Goal: Information Seeking & Learning: Learn about a topic

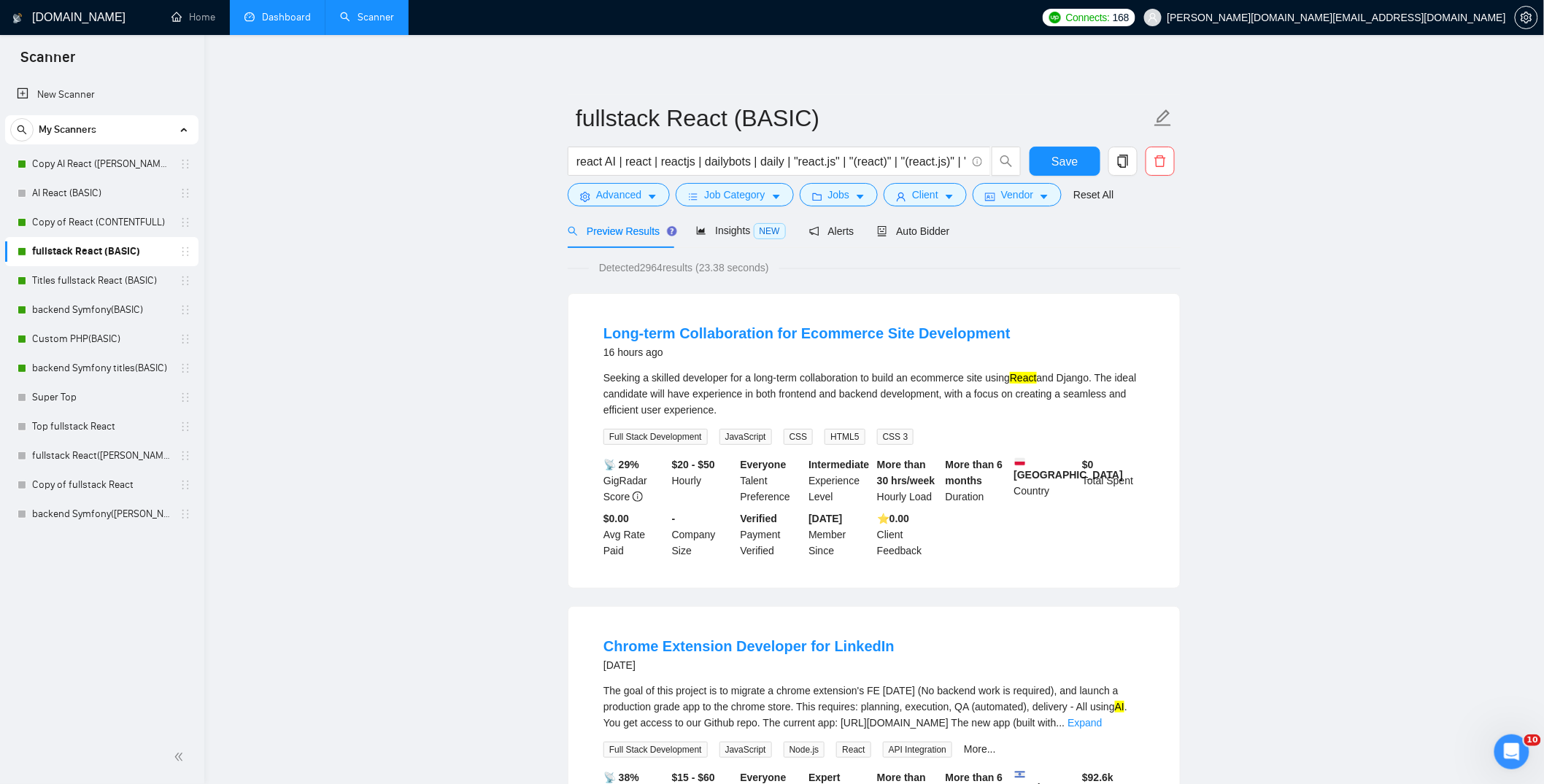
click at [278, 20] on link "Dashboard" at bounding box center [277, 18] width 66 height 13
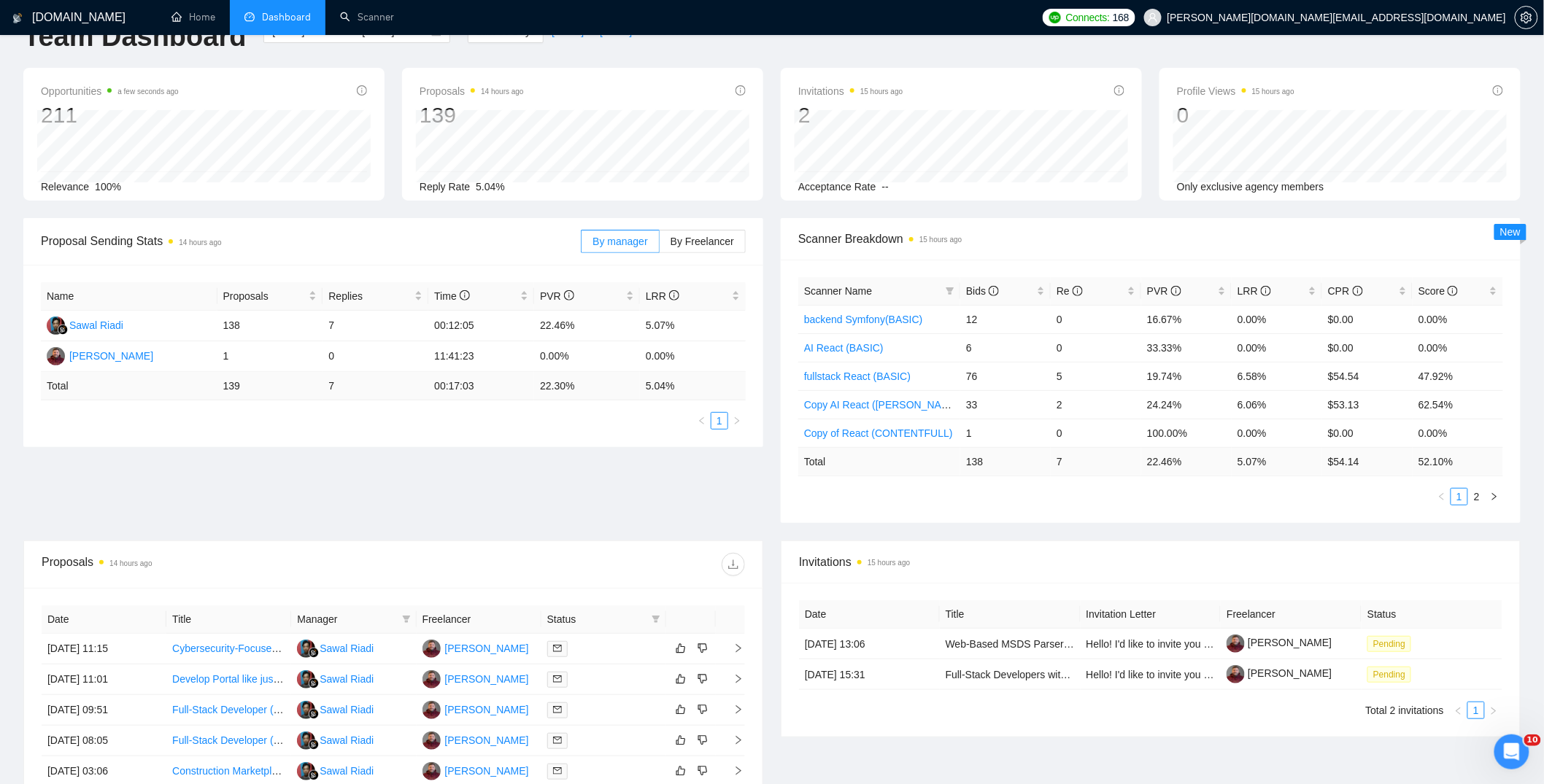
scroll to position [223, 0]
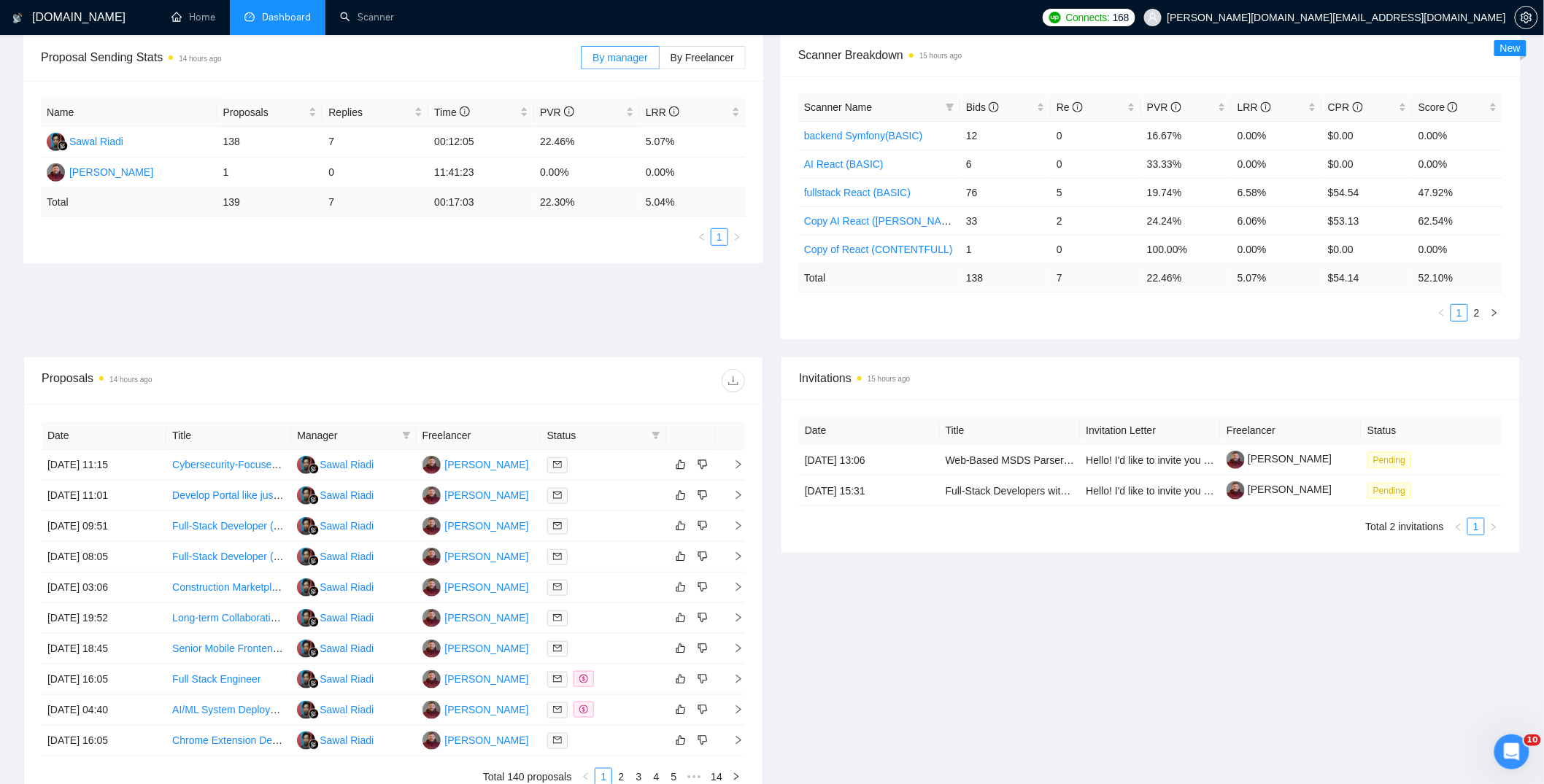
click at [902, 654] on div "Invitations 15 hours ago Date Title Invitation Letter Freelancer Status [DATE] …" at bounding box center [1151, 580] width 757 height 447
click at [969, 675] on div "Invitations 15 hours ago Date Title Invitation Letter Freelancer Status [DATE] …" at bounding box center [1151, 580] width 757 height 447
click at [1157, 635] on div "Invitations 15 hours ago Date Title Invitation Letter Freelancer Status [DATE] …" at bounding box center [1151, 580] width 757 height 447
click at [1061, 636] on div "Invitations 15 hours ago Date Title Invitation Letter Freelancer Status [DATE] …" at bounding box center [1151, 580] width 757 height 447
click at [728, 307] on div "Proposal Sending Stats 14 hours ago By manager By Freelancer Name Proposals Rep…" at bounding box center [772, 195] width 1515 height 322
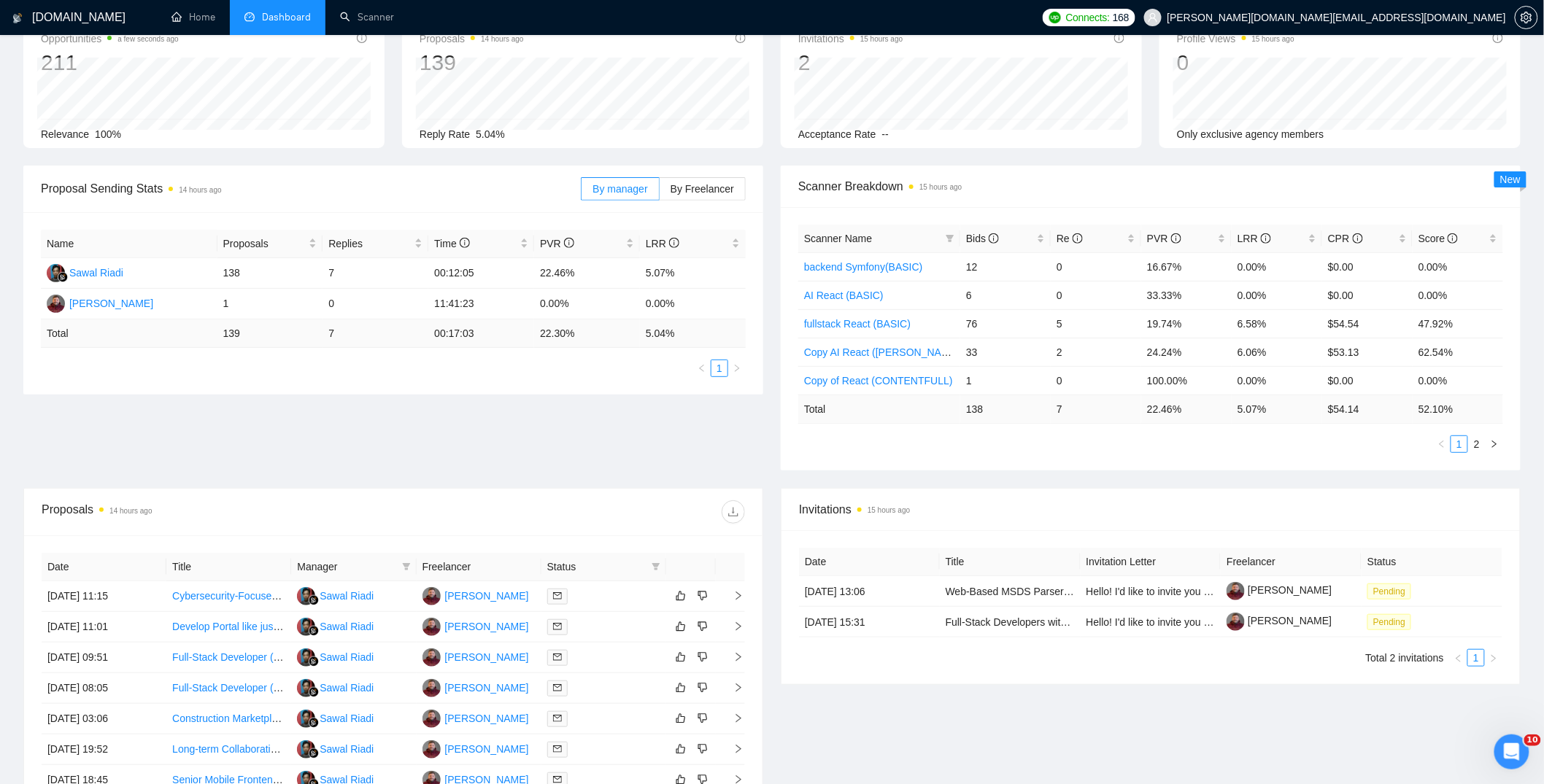
scroll to position [0, 0]
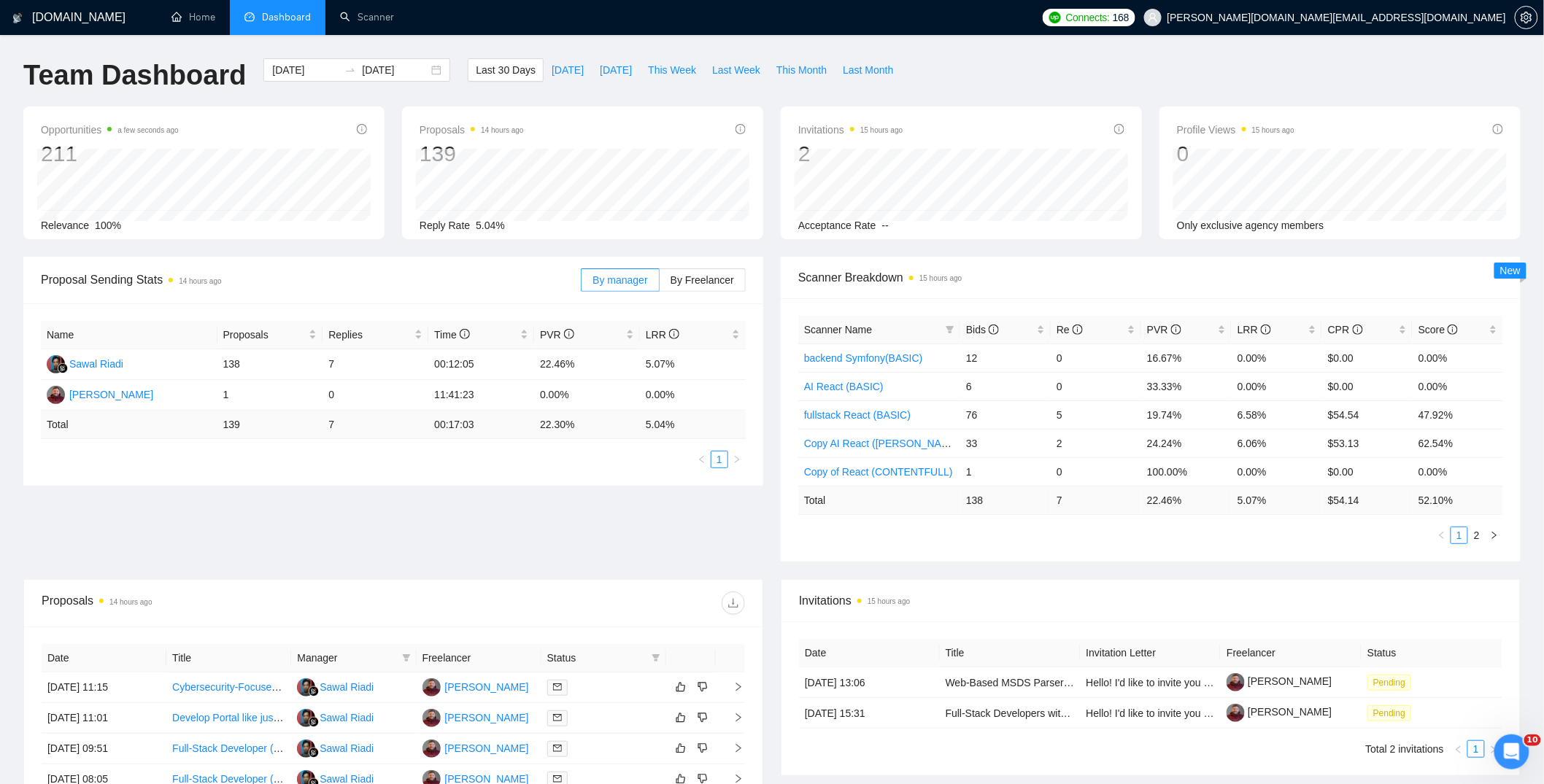
click at [1009, 54] on div "[DOMAIN_NAME] Home Dashboard Scanner Connects: 168 [PERSON_NAME][DOMAIN_NAME][E…" at bounding box center [772, 578] width 1544 height 1156
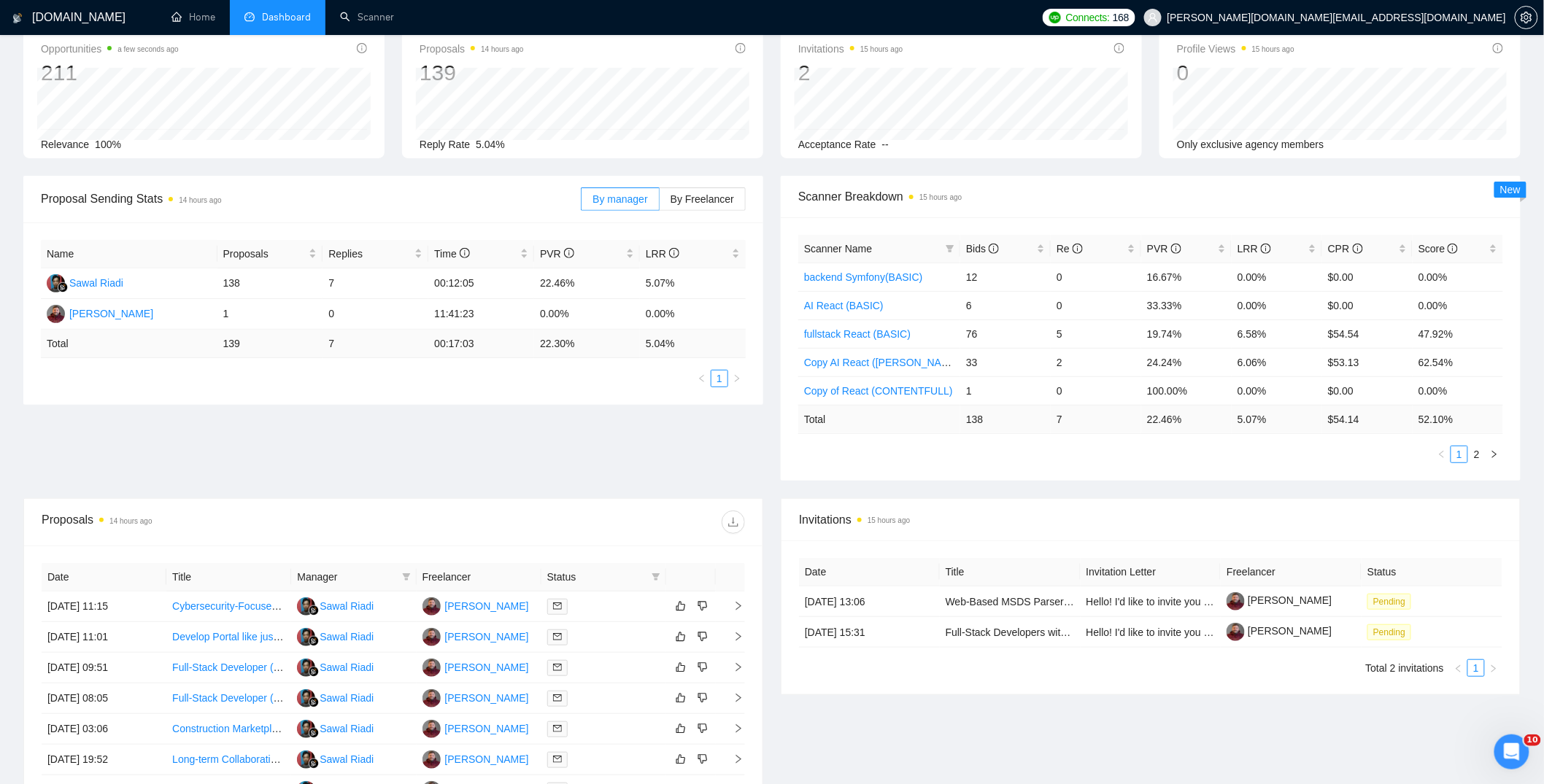
scroll to position [325, 0]
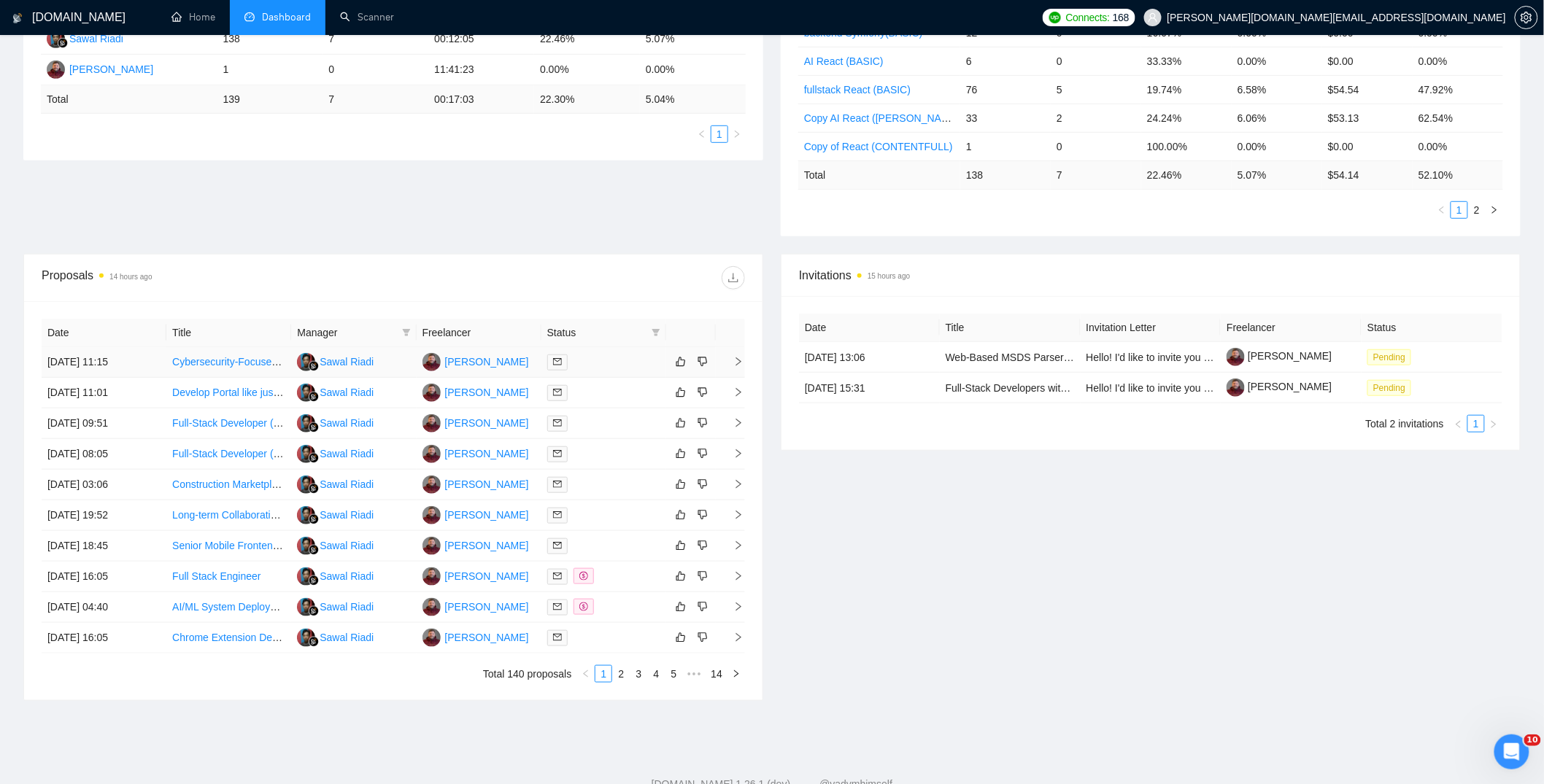
click at [590, 359] on div at bounding box center [604, 362] width 113 height 17
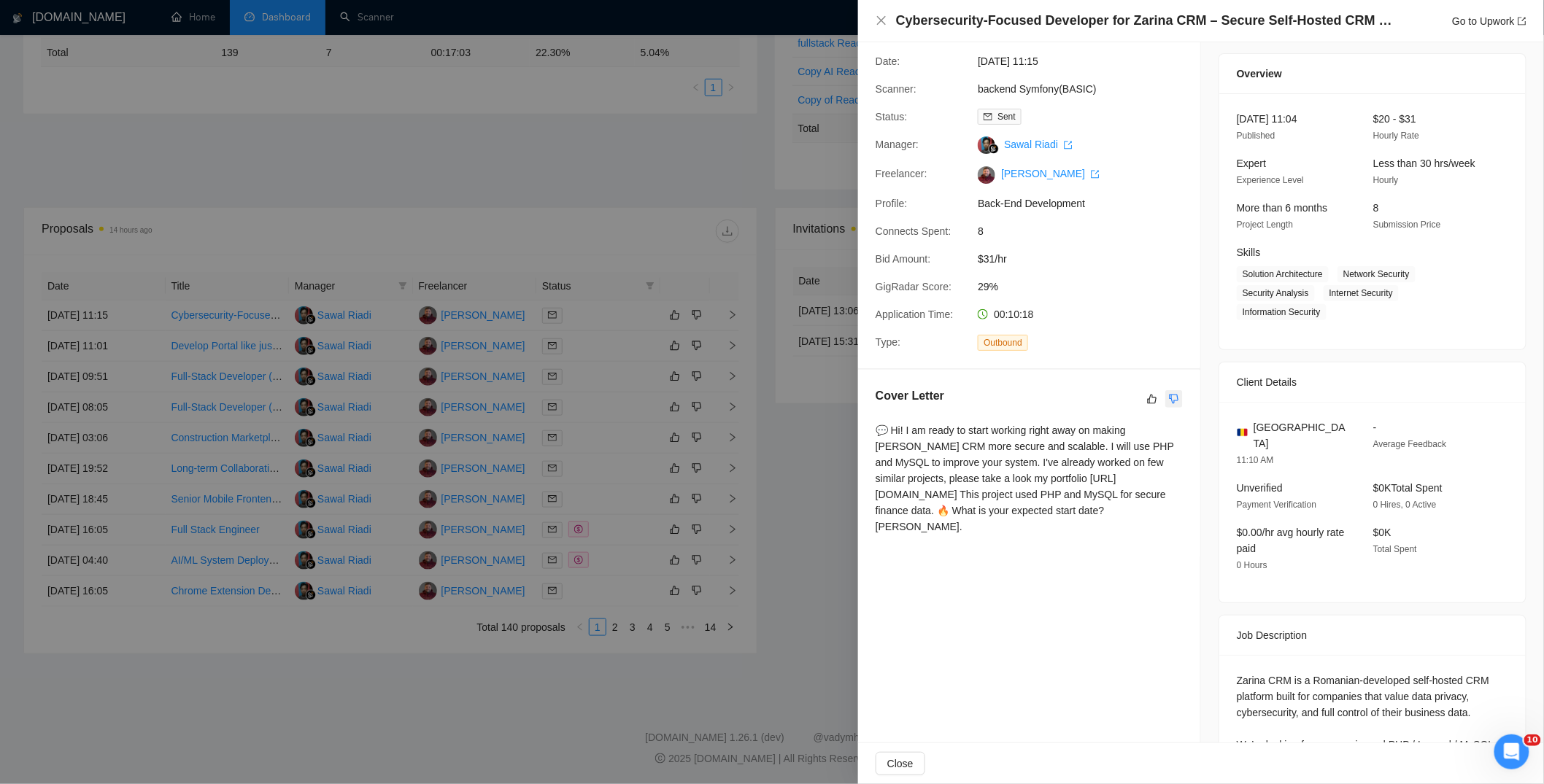
scroll to position [0, 0]
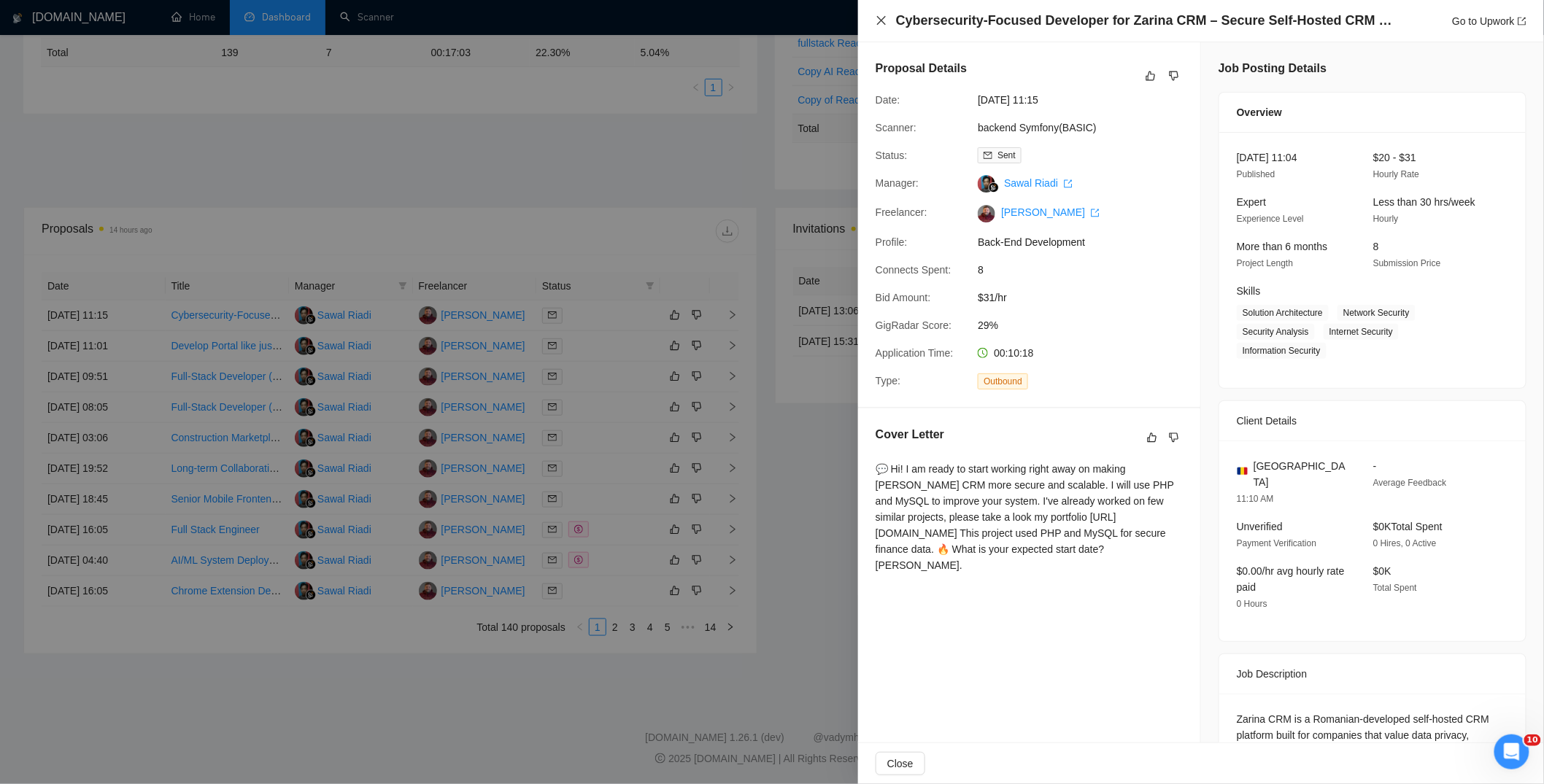
click at [883, 15] on icon "close" at bounding box center [881, 20] width 12 height 12
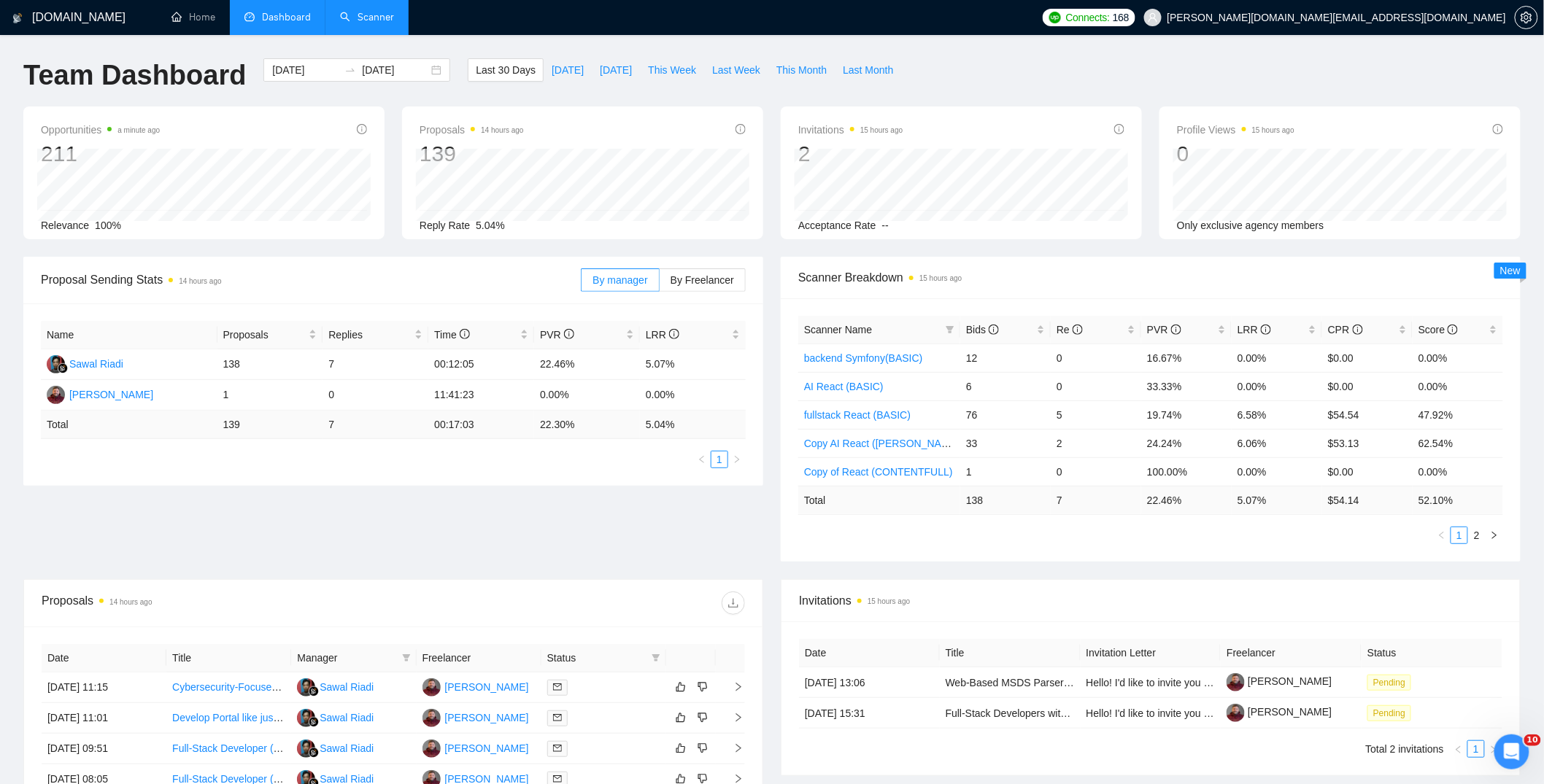
click at [373, 12] on link "Scanner" at bounding box center [367, 18] width 54 height 13
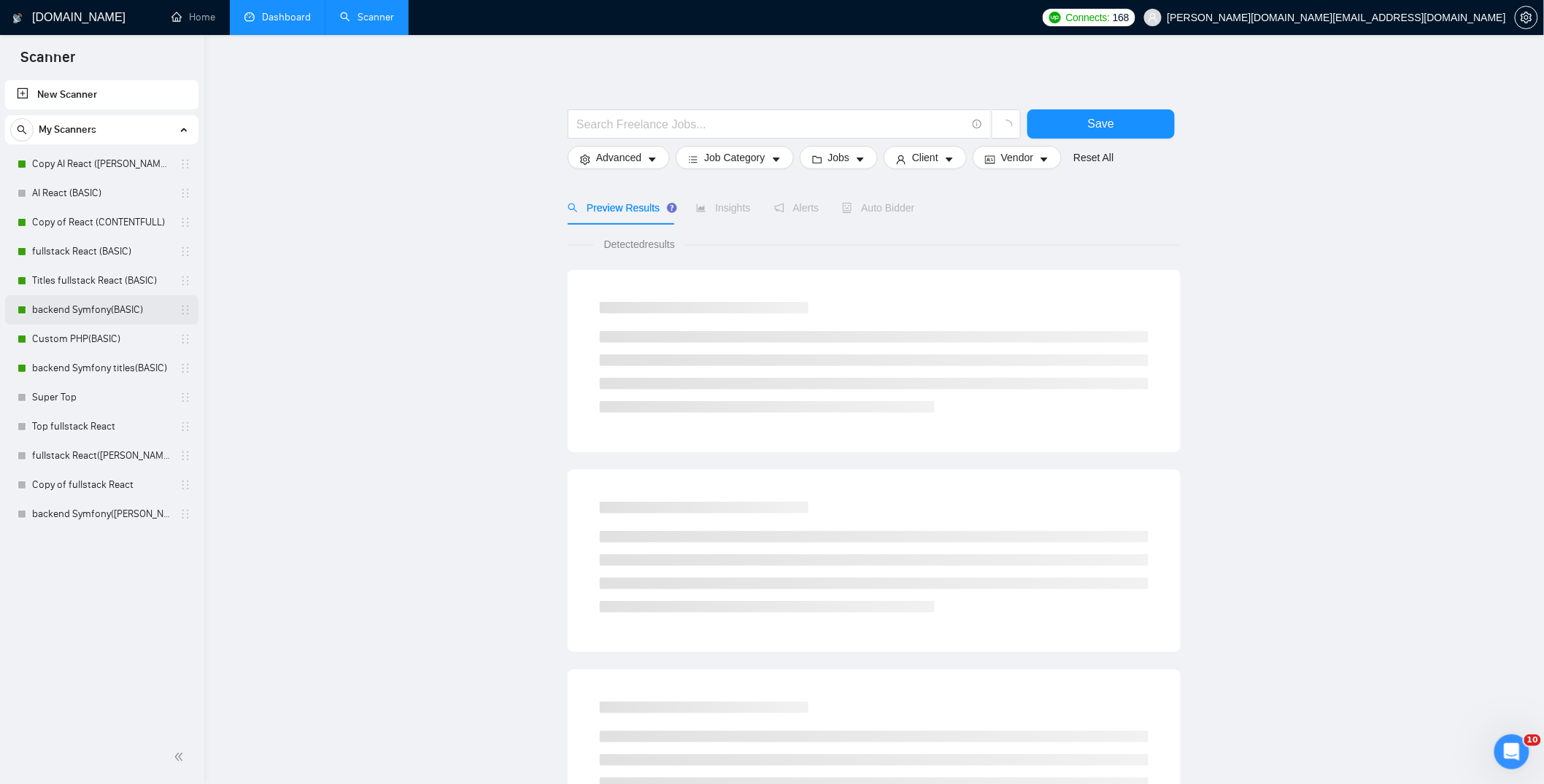
click at [77, 307] on link "backend Symfony(BASIC)" at bounding box center [101, 309] width 139 height 30
